Goal: Information Seeking & Learning: Learn about a topic

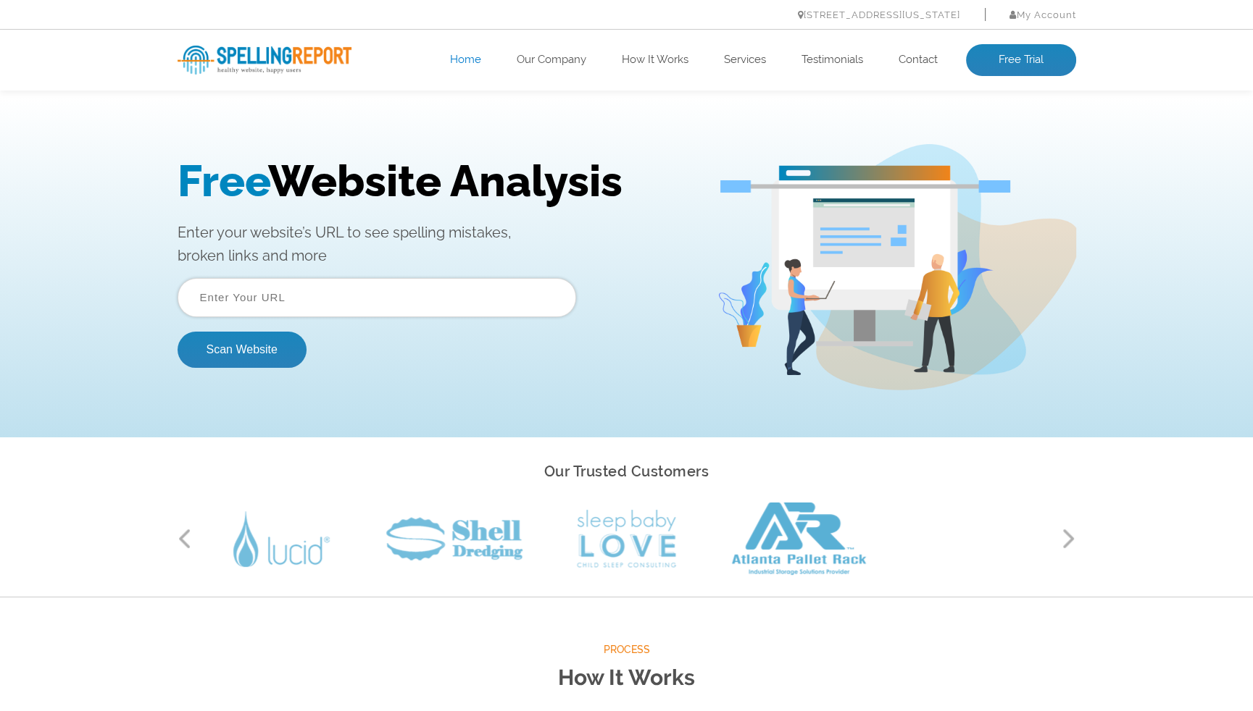
click at [276, 297] on input "text" at bounding box center [376, 297] width 398 height 39
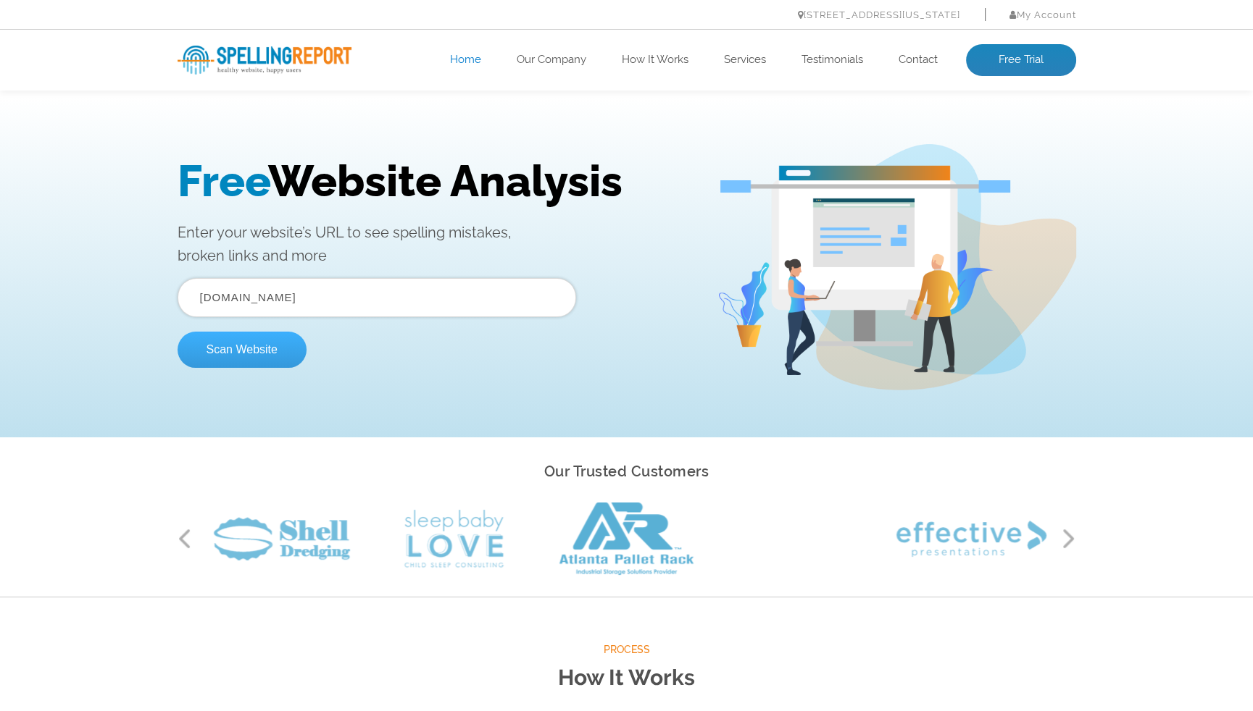
type input "www.medcalc.org"
click at [265, 352] on button "Scan Website" at bounding box center [241, 350] width 129 height 36
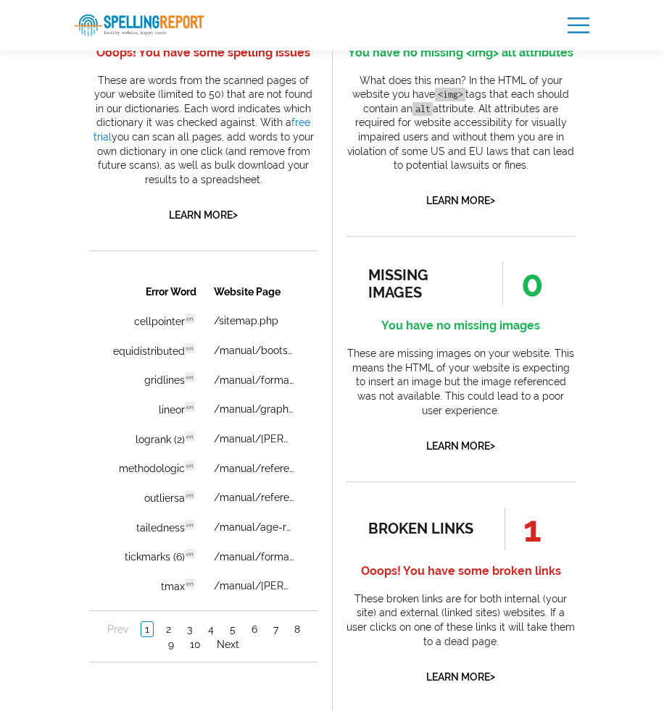
scroll to position [942, 0]
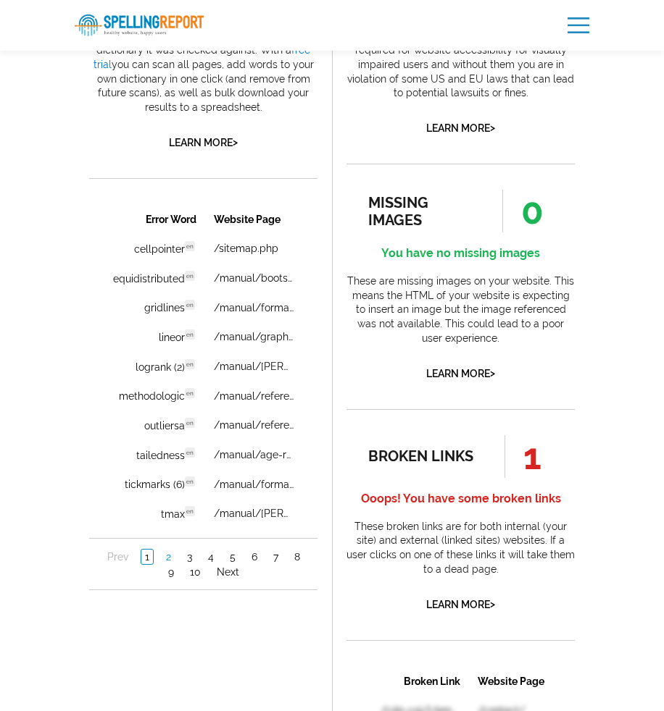
click at [167, 552] on link "2" at bounding box center [168, 556] width 12 height 14
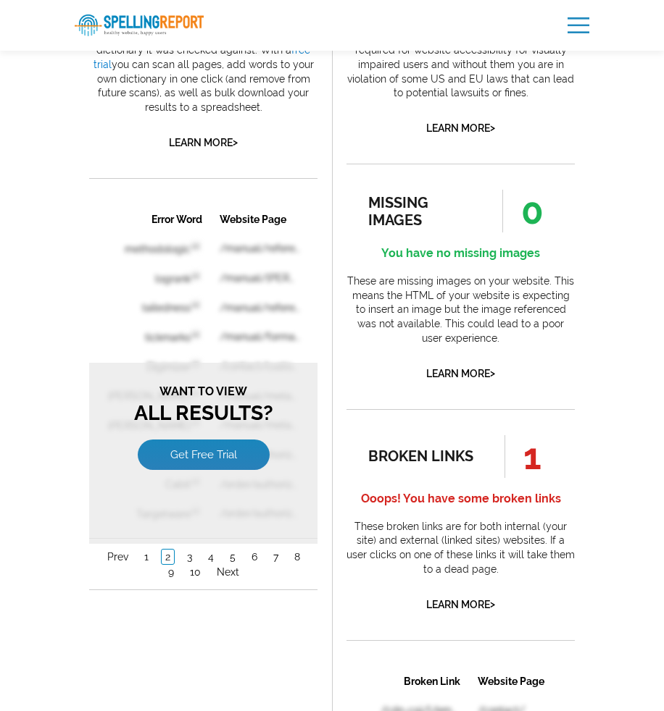
scroll to position [0, 0]
click at [146, 553] on link "1" at bounding box center [147, 556] width 12 height 14
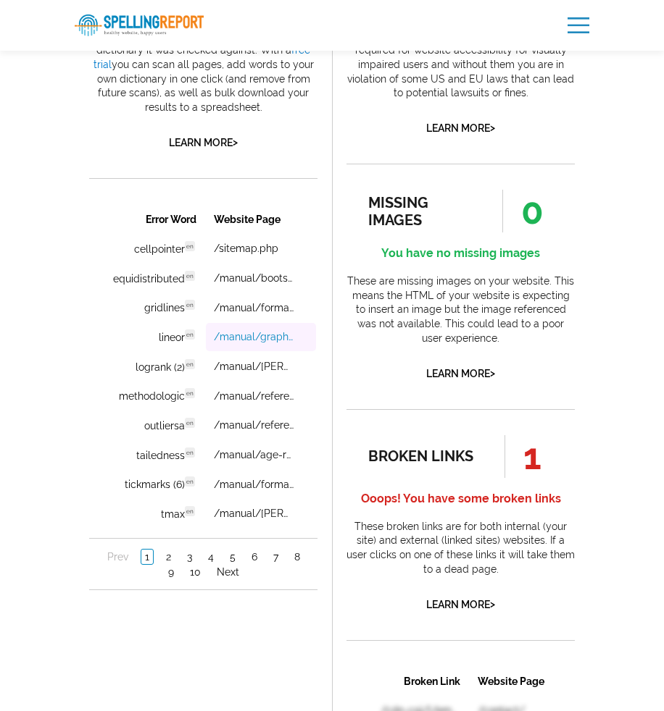
click at [254, 333] on link "/manual/graph-referencelines.php" at bounding box center [254, 336] width 80 height 12
